Goal: Navigation & Orientation: Locate item on page

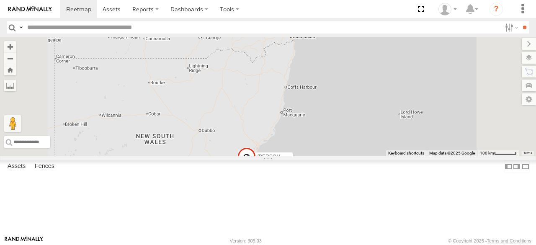
click at [393, 78] on div "[PERSON_NAME] - 360NA6 [GEOGRAPHIC_DATA] 15" at bounding box center [268, 96] width 536 height 119
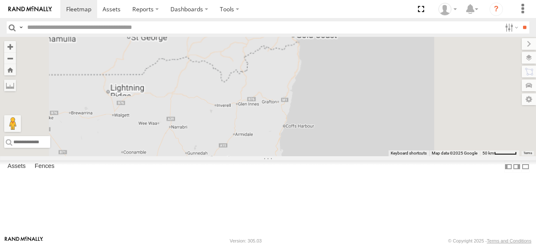
click at [393, 78] on div "[PERSON_NAME] - 360NA6 [GEOGRAPHIC_DATA]" at bounding box center [268, 96] width 536 height 119
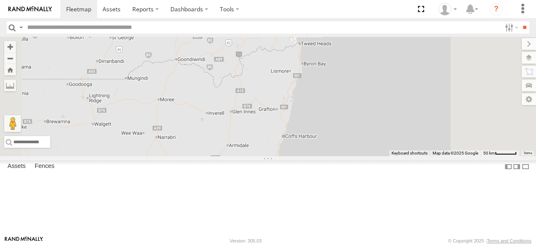
click at [393, 78] on div "[PERSON_NAME] - 360NA6 [GEOGRAPHIC_DATA] 10 3 2" at bounding box center [268, 96] width 536 height 119
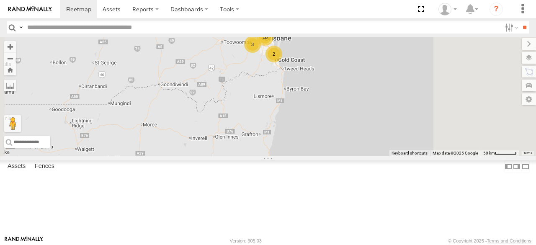
drag, startPoint x: 378, startPoint y: 97, endPoint x: 368, endPoint y: 111, distance: 17.3
click at [368, 111] on div "[PERSON_NAME] - 360NA6 [GEOGRAPHIC_DATA] 10 3 2" at bounding box center [268, 96] width 536 height 119
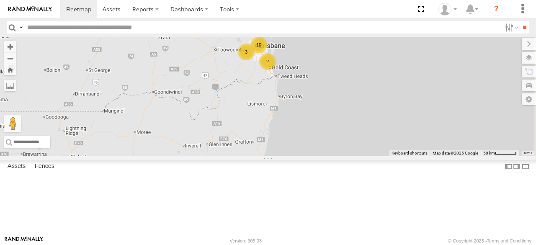
click at [368, 111] on div "[PERSON_NAME] - 360NA6 [GEOGRAPHIC_DATA] 10 3 2" at bounding box center [268, 96] width 536 height 119
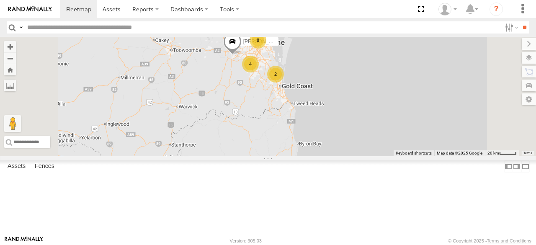
drag, startPoint x: 355, startPoint y: 90, endPoint x: 357, endPoint y: 118, distance: 28.2
click at [357, 118] on div "[PERSON_NAME] - 360NA6 NSW 8 [PERSON_NAME] B - Corolla Hatch 4 2" at bounding box center [268, 96] width 536 height 119
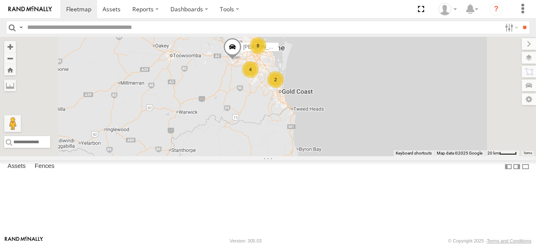
click at [259, 78] on div "4" at bounding box center [250, 69] width 17 height 17
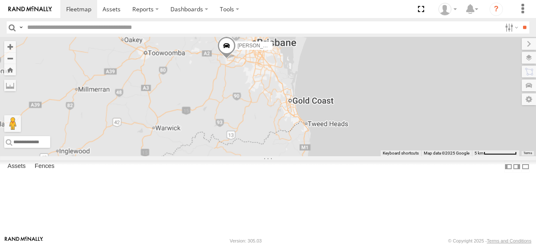
click at [357, 118] on div "[PERSON_NAME] - 360NA6 [GEOGRAPHIC_DATA] [PERSON_NAME] B - Corolla Hatch" at bounding box center [268, 96] width 536 height 119
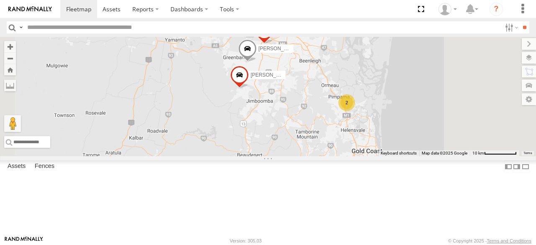
click at [355, 111] on div "2" at bounding box center [346, 102] width 17 height 17
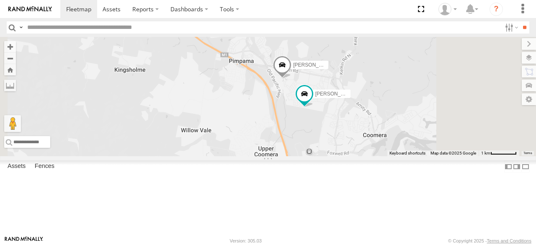
drag, startPoint x: 342, startPoint y: 134, endPoint x: 403, endPoint y: 194, distance: 85.5
click at [403, 156] on div "[PERSON_NAME] - 360NA6 NSW [PERSON_NAME] B - Corolla [PERSON_NAME] - 347FB3 [PE…" at bounding box center [268, 96] width 536 height 119
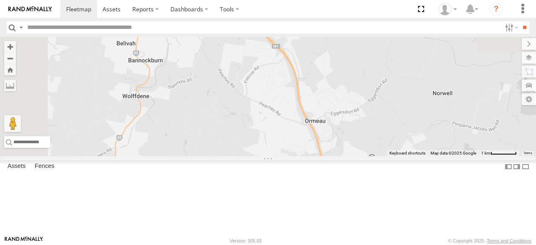
drag, startPoint x: 357, startPoint y: 85, endPoint x: 414, endPoint y: 164, distance: 96.6
click at [414, 156] on div "[PERSON_NAME] - 360NA6 NSW [PERSON_NAME] B - Corolla [PERSON_NAME] - 347FB3 [PE…" at bounding box center [268, 96] width 536 height 119
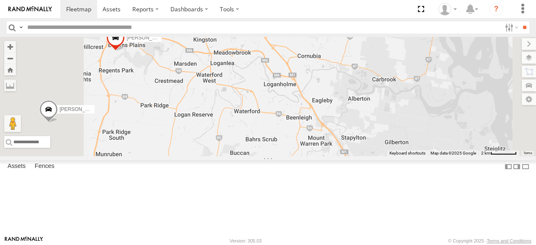
drag, startPoint x: 384, startPoint y: 145, endPoint x: 433, endPoint y: 165, distance: 52.9
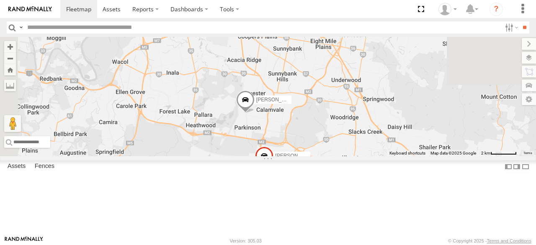
drag, startPoint x: 405, startPoint y: 119, endPoint x: 414, endPoint y: 190, distance: 70.9
click at [414, 156] on div "[PERSON_NAME] - 360NA6 NSW [PERSON_NAME] B - Corolla [PERSON_NAME] - 347FB3 [PE…" at bounding box center [268, 96] width 536 height 119
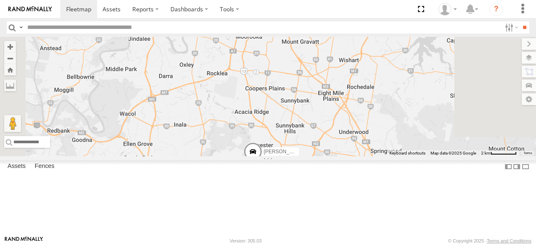
drag, startPoint x: 411, startPoint y: 140, endPoint x: 419, endPoint y: 182, distance: 42.7
click at [419, 156] on div "[PERSON_NAME] - 360NA6 NSW [PERSON_NAME] B - Corolla [PERSON_NAME] - 347FB3 [PE…" at bounding box center [268, 96] width 536 height 119
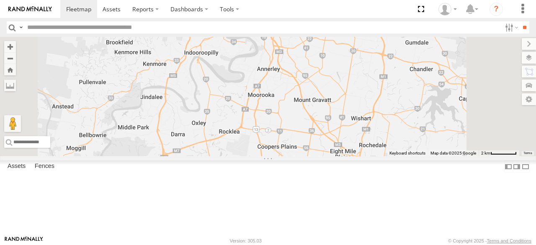
drag, startPoint x: 410, startPoint y: 127, endPoint x: 424, endPoint y: 186, distance: 60.7
click at [424, 156] on div "[PERSON_NAME] - 360NA6 NSW [PERSON_NAME] B - Corolla [PERSON_NAME] - 347FB3 [PE…" at bounding box center [268, 96] width 536 height 119
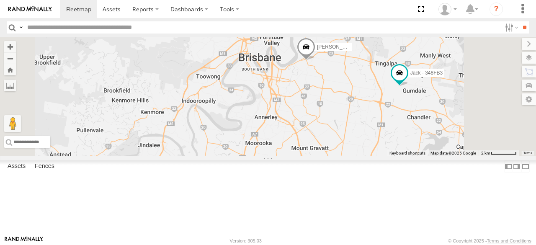
drag, startPoint x: 415, startPoint y: 118, endPoint x: 413, endPoint y: 158, distance: 40.3
click at [413, 156] on div "[PERSON_NAME] - 360NA6 NSW [PERSON_NAME] B - Corolla [PERSON_NAME] - 347FB3 [PE…" at bounding box center [268, 96] width 536 height 119
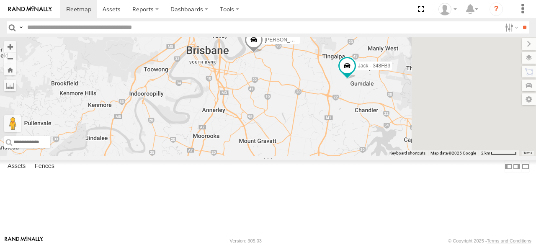
drag, startPoint x: 456, startPoint y: 149, endPoint x: 400, endPoint y: 140, distance: 56.8
click at [400, 140] on div "[PERSON_NAME] - 360NA6 NSW [PERSON_NAME] B - Corolla [PERSON_NAME] - 347FB3 [PE…" at bounding box center [268, 96] width 536 height 119
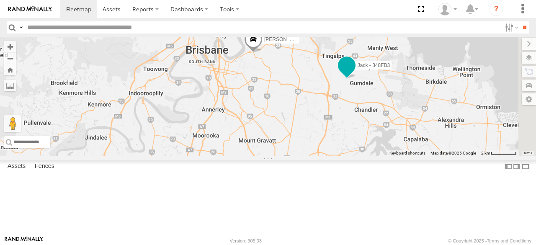
click at [354, 73] on span at bounding box center [346, 65] width 15 height 15
